Goal: Transaction & Acquisition: Purchase product/service

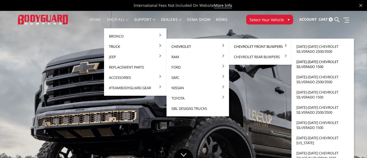
click at [310, 62] on link "[DATE]-[DATE] Chevrolet Silverado 1500" at bounding box center [323, 64] width 58 height 15
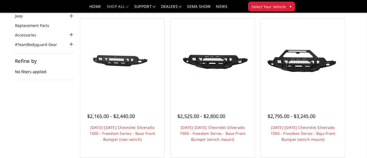
scroll to position [49, 0]
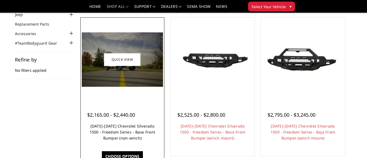
click at [115, 137] on link "2022-2025 Chevrolet Silverado 1500 - Freedom Series - Base Front Bumper (non-wi…" at bounding box center [123, 131] width 66 height 17
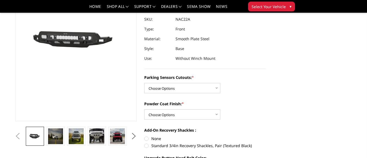
scroll to position [70, 0]
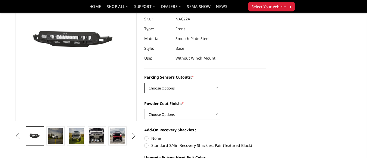
click at [186, 89] on select "Choose Options Yes - I have parking sensors No - I do NOT have parking sensors" at bounding box center [182, 88] width 76 height 10
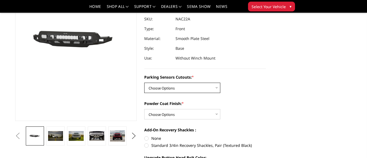
select select "4361"
click at [144, 83] on select "Choose Options Yes - I have parking sensors No - I do NOT have parking sensors" at bounding box center [182, 88] width 76 height 10
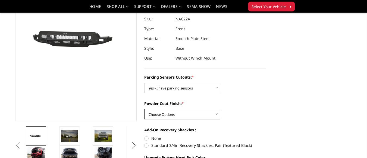
click at [179, 109] on select "Choose Options Bare Metal Textured Black Powder Coat" at bounding box center [182, 114] width 76 height 10
select select "4371"
click at [144, 109] on select "Choose Options Bare Metal Textured Black Powder Coat" at bounding box center [182, 114] width 76 height 10
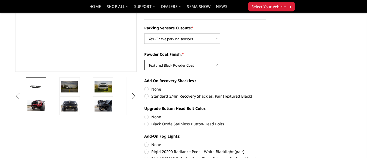
scroll to position [119, 0]
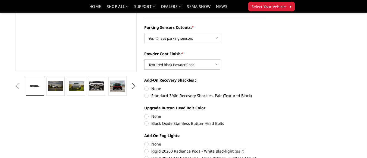
click at [145, 95] on label "Standard 3/4in Recovery Shackles, Pair (Textured Black)" at bounding box center [205, 96] width 122 height 6
click at [266, 86] on input "Standard 3/4in Recovery Shackles, Pair (Textured Black)" at bounding box center [266, 86] width 0 height 0
radio input "true"
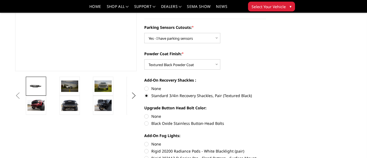
click at [147, 123] on label "Black Oxide Stainless Button-Head Bolts" at bounding box center [205, 123] width 122 height 6
click at [266, 114] on input "Black Oxide Stainless Button-Head Bolts" at bounding box center [266, 113] width 0 height 0
radio input "true"
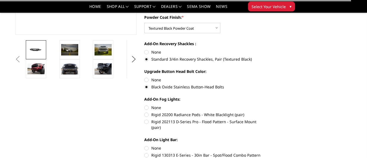
scroll to position [156, 0]
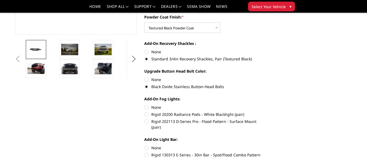
click at [147, 108] on label "None" at bounding box center [205, 107] width 122 height 6
click at [145, 105] on input "None" at bounding box center [144, 104] width 0 height 0
radio input "true"
click at [148, 145] on label "None" at bounding box center [205, 148] width 122 height 6
click at [145, 145] on input "None" at bounding box center [144, 145] width 0 height 0
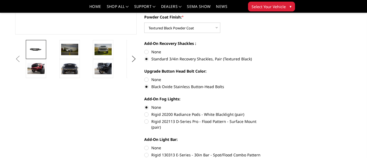
radio input "true"
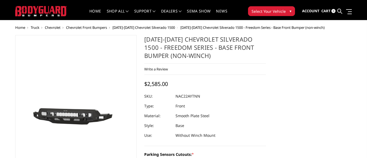
scroll to position [0, 0]
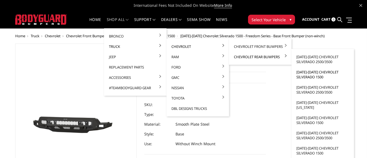
click at [313, 76] on link "[DATE]-[DATE] Chevrolet Silverado 1500" at bounding box center [323, 74] width 58 height 15
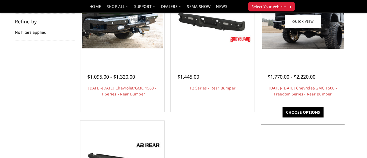
scroll to position [87, 0]
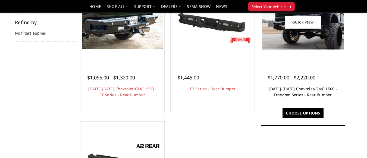
click at [326, 96] on link "2019-2025 Chevrolet/GMC 1500 - Freedom Series - Rear Bumper" at bounding box center [303, 91] width 68 height 11
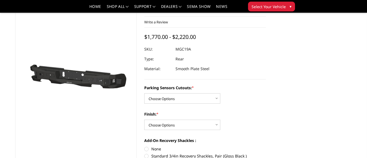
scroll to position [32, 0]
click at [198, 97] on select "Choose Options Yes - I have parking sensors No - I do NOT have parking sensors" at bounding box center [182, 98] width 76 height 10
select select "1664"
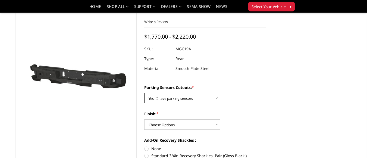
click at [144, 93] on select "Choose Options Yes - I have parking sensors No - I do NOT have parking sensors" at bounding box center [182, 98] width 76 height 10
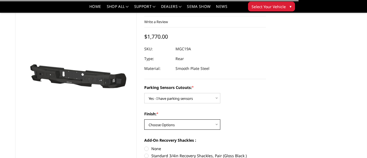
click at [185, 123] on select "Choose Options Bare Metal Texture Black Powder Coat" at bounding box center [182, 124] width 76 height 10
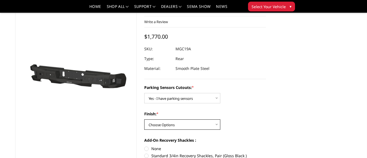
select select "1611"
click at [144, 119] on select "Choose Options Bare Metal Texture Black Powder Coat" at bounding box center [182, 124] width 76 height 10
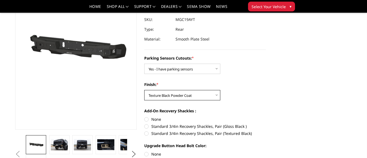
scroll to position [61, 0]
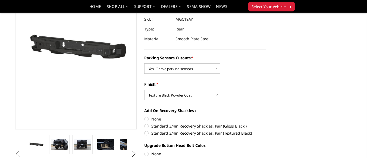
click at [148, 120] on label "None" at bounding box center [205, 119] width 122 height 6
click at [145, 116] on input "None" at bounding box center [144, 116] width 0 height 0
radio input "true"
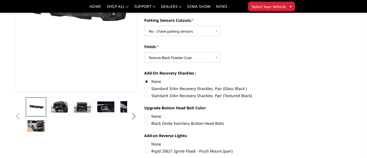
scroll to position [99, 0]
click at [147, 124] on label "Black Oxide Stainless Button-Head Bolts" at bounding box center [205, 123] width 122 height 6
click at [266, 113] on input "Black Oxide Stainless Button-Head Bolts" at bounding box center [266, 113] width 0 height 0
radio input "true"
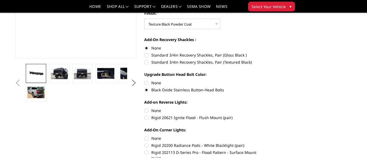
scroll to position [132, 0]
click at [146, 138] on label "None" at bounding box center [205, 138] width 122 height 6
click at [145, 135] on input "None" at bounding box center [144, 135] width 0 height 0
radio input "true"
click at [146, 109] on label "None" at bounding box center [205, 110] width 122 height 6
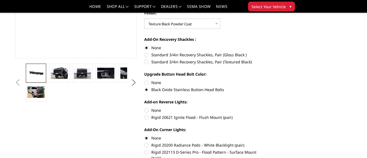
click at [145, 108] on input "None" at bounding box center [144, 107] width 0 height 0
radio input "true"
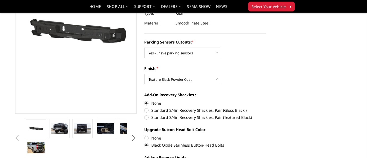
scroll to position [30, 0]
